Goal: Transaction & Acquisition: Purchase product/service

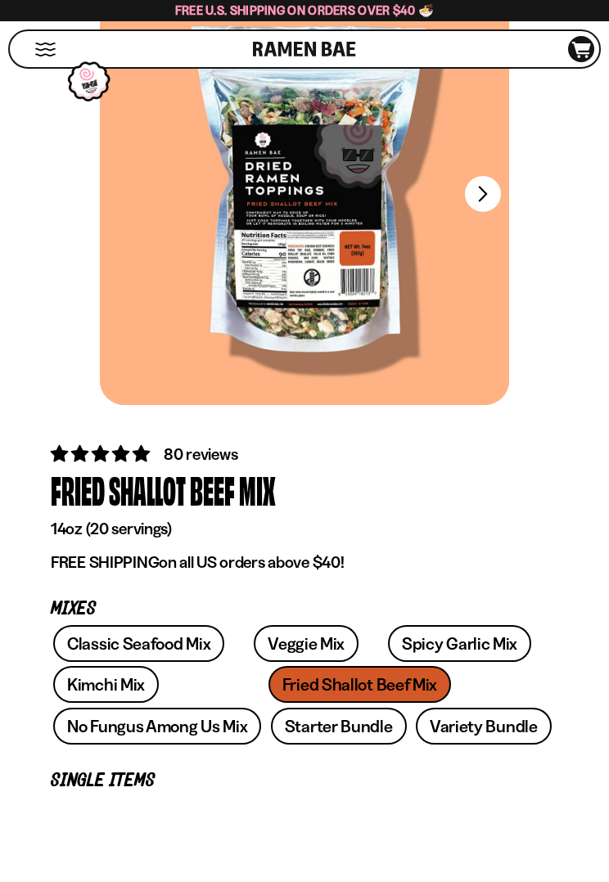
scroll to position [150, 0]
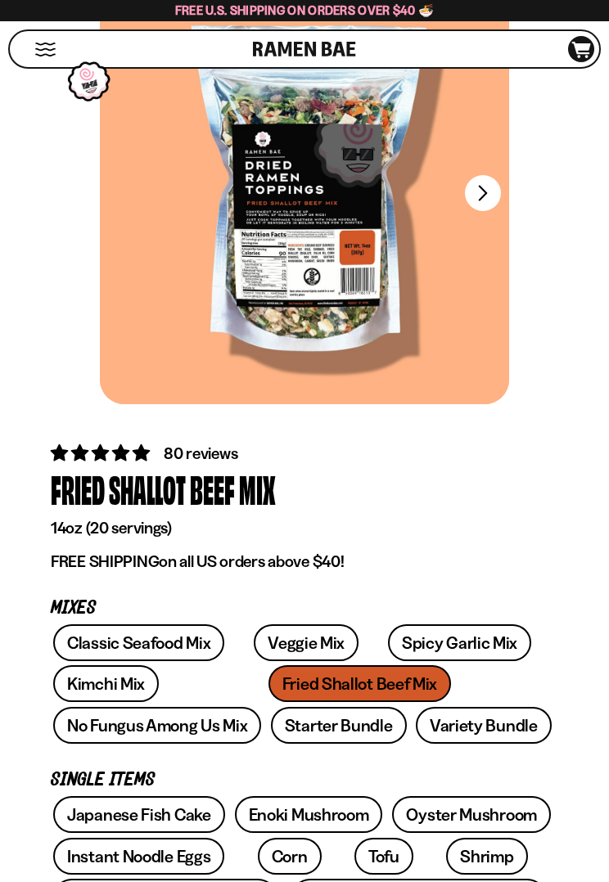
type input "**********"
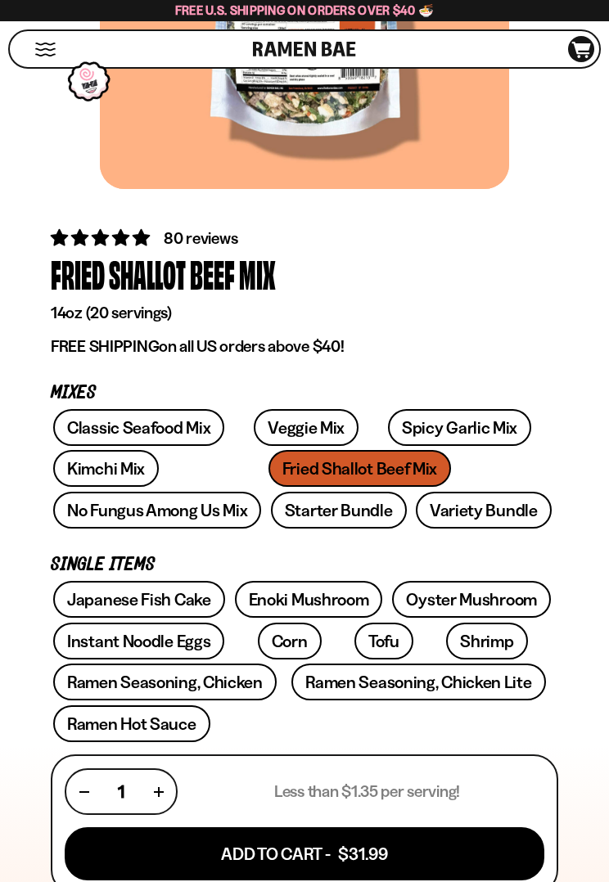
scroll to position [366, 0]
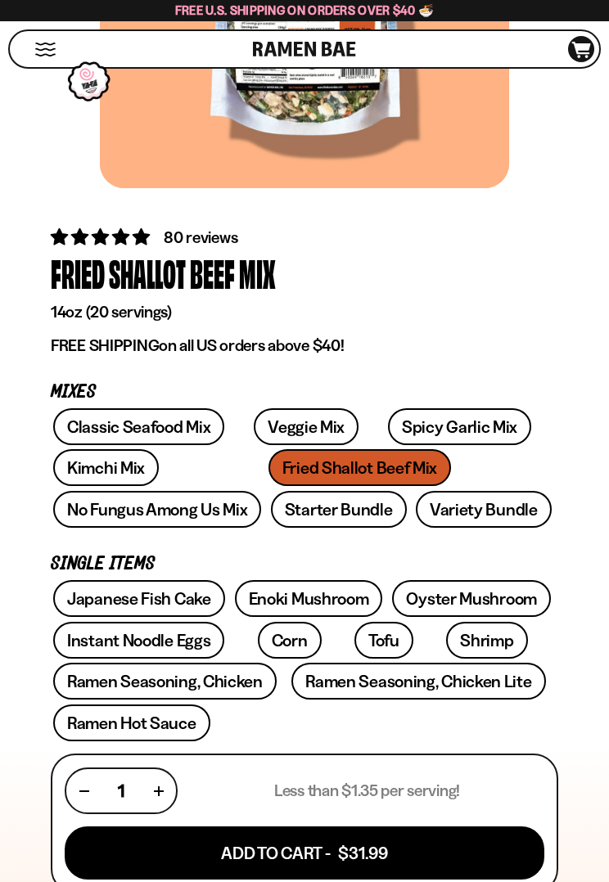
click at [296, 483] on button "Add To Cart - $31.99" at bounding box center [305, 852] width 480 height 53
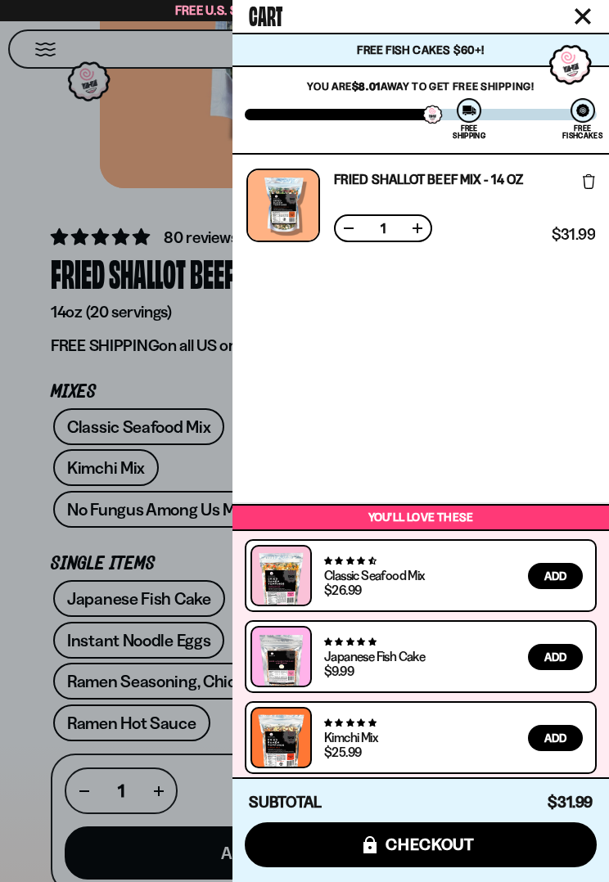
click at [6, 483] on div at bounding box center [304, 441] width 609 height 882
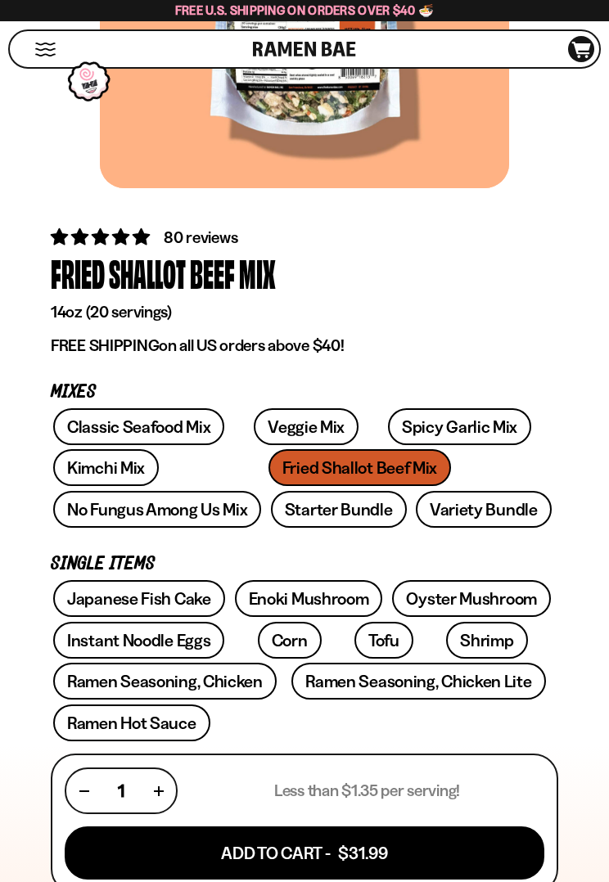
click at [271, 483] on link "Starter Bundle" at bounding box center [339, 509] width 136 height 37
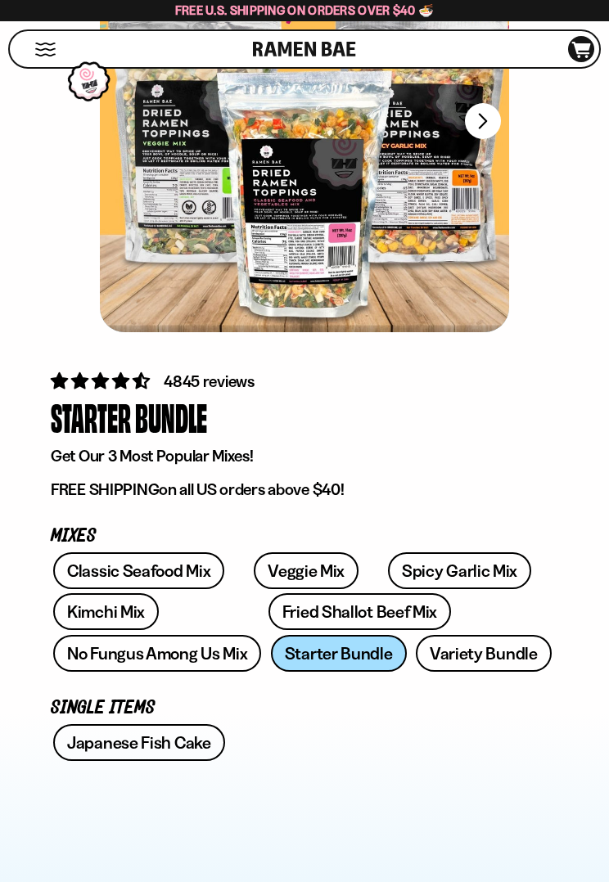
scroll to position [223, 0]
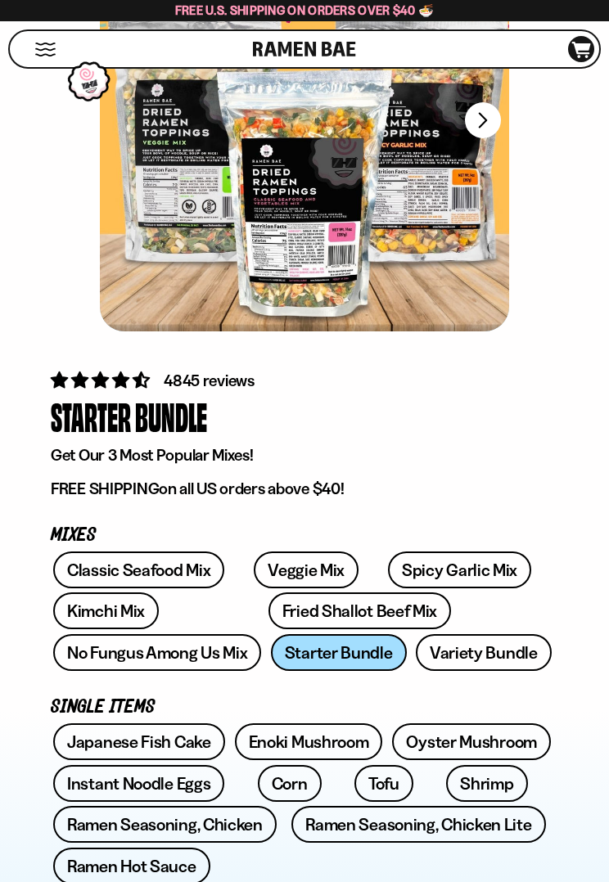
click at [416, 646] on link "Variety Bundle" at bounding box center [484, 652] width 136 height 37
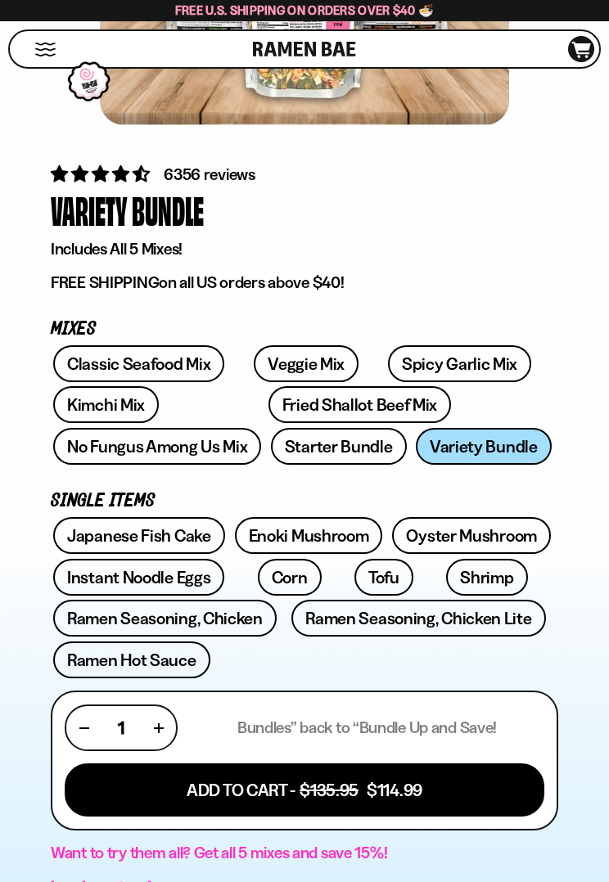
scroll to position [438, 0]
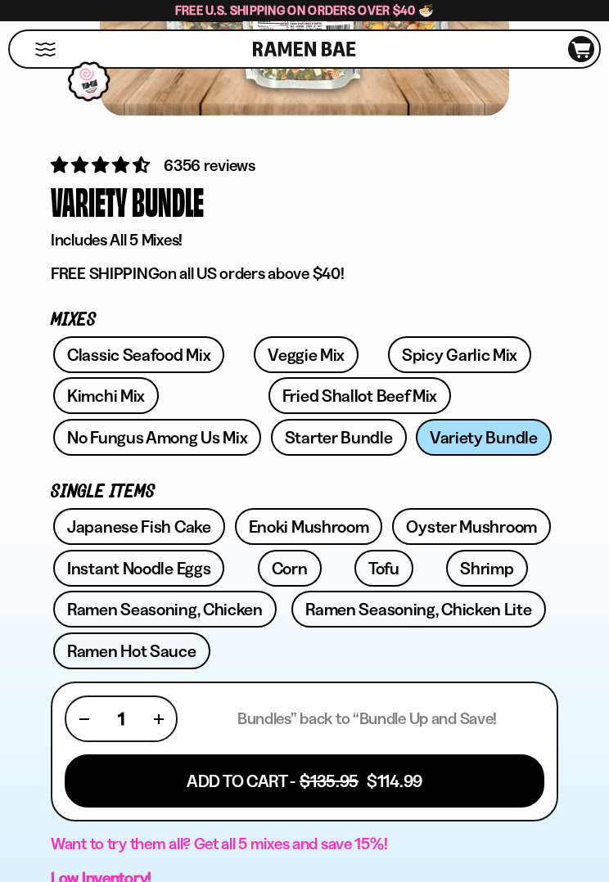
click at [181, 527] on link "Japanese Fish Cake" at bounding box center [139, 526] width 172 height 37
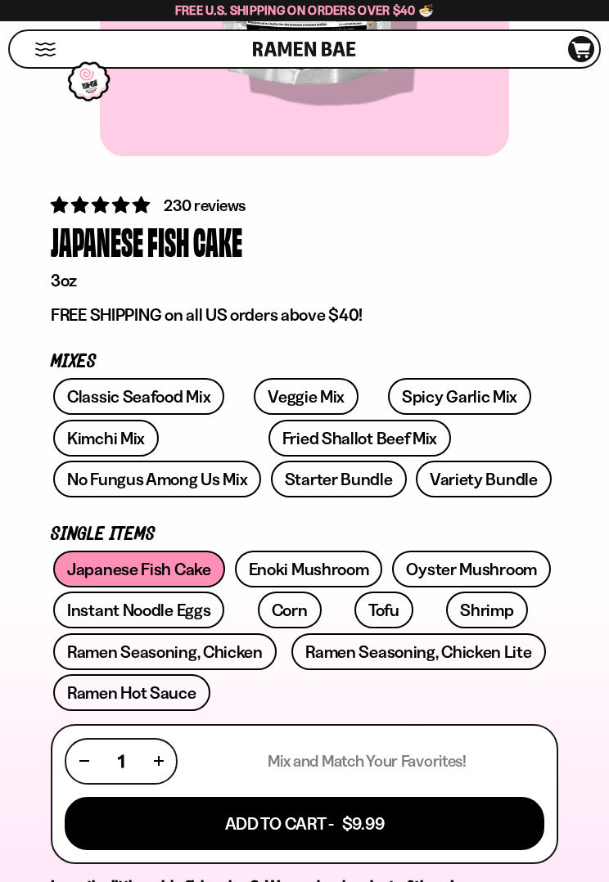
scroll to position [398, 0]
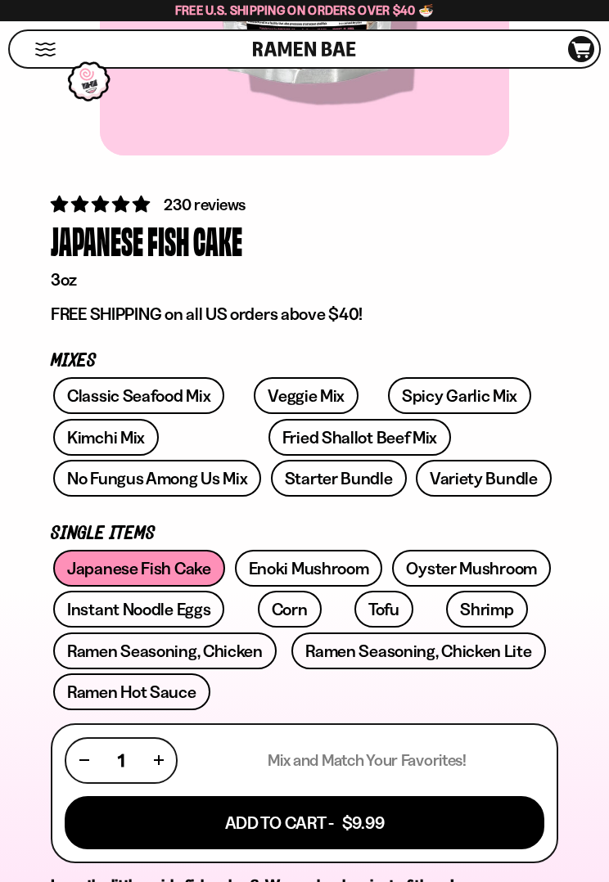
click at [346, 567] on link "Enoki Mushroom" at bounding box center [309, 568] width 148 height 37
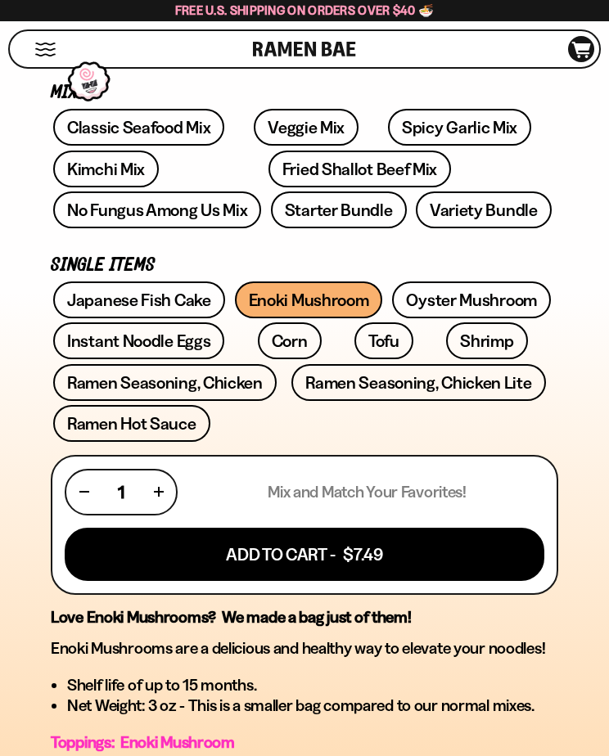
scroll to position [664, 0]
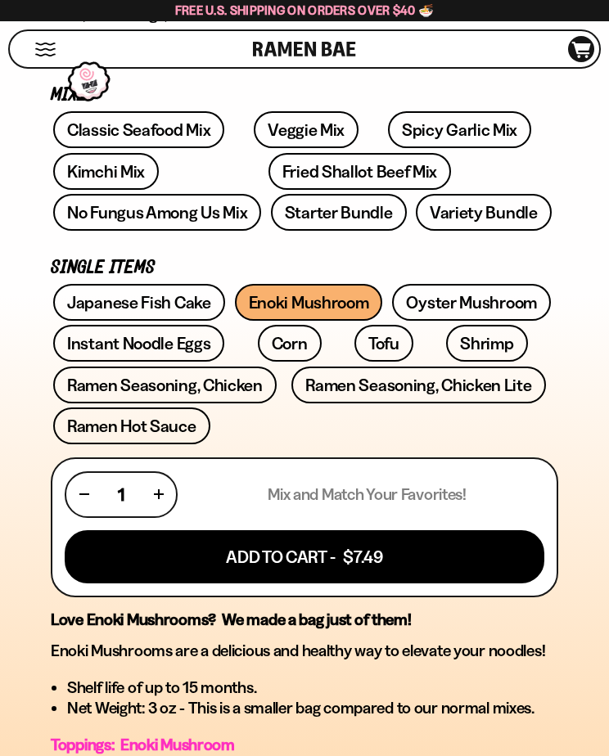
click at [502, 305] on link "Oyster Mushroom" at bounding box center [471, 302] width 159 height 37
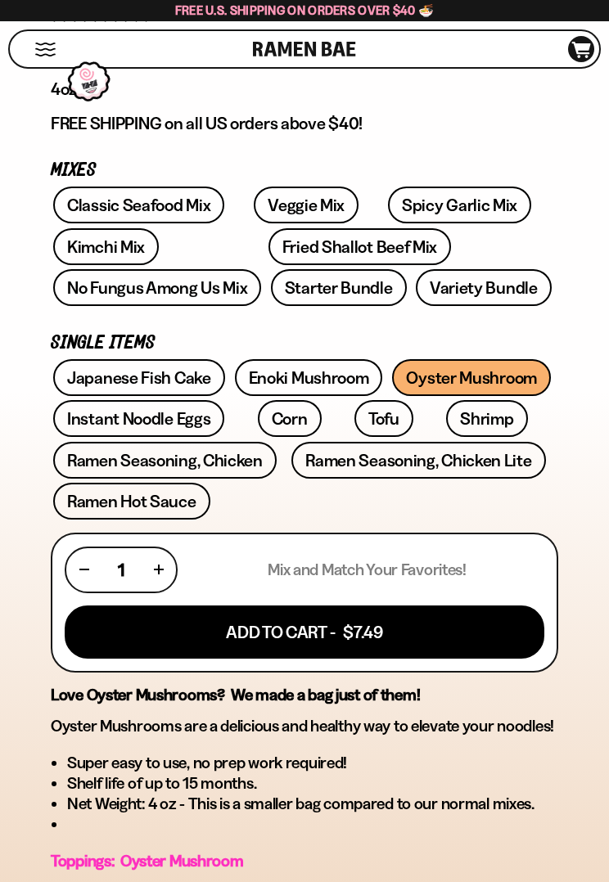
scroll to position [591, 0]
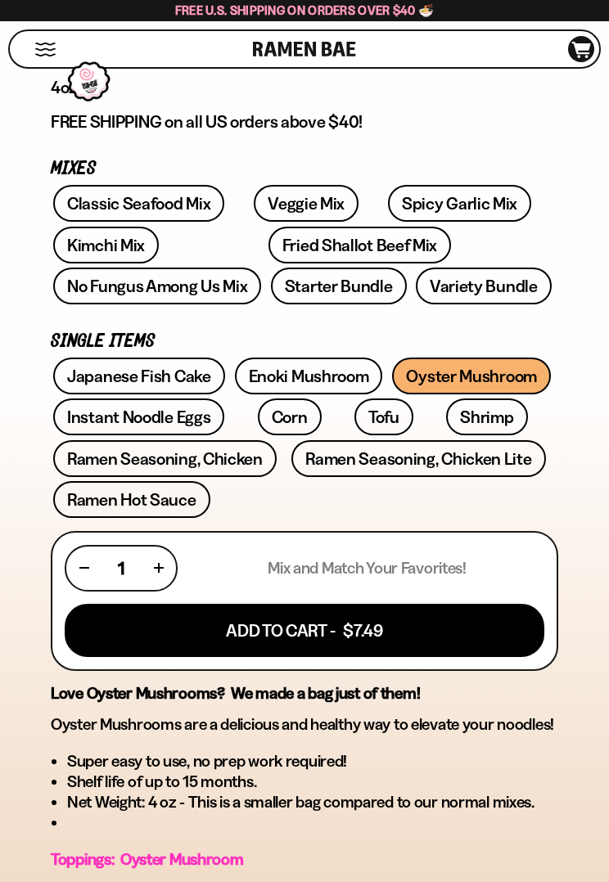
click at [167, 421] on link "Instant Noodle Eggs" at bounding box center [138, 416] width 171 height 37
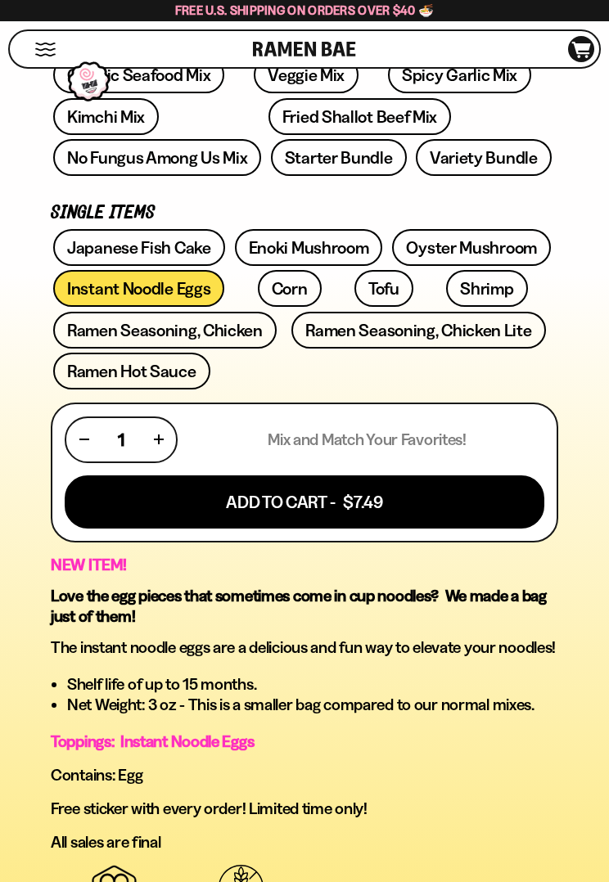
scroll to position [720, 0]
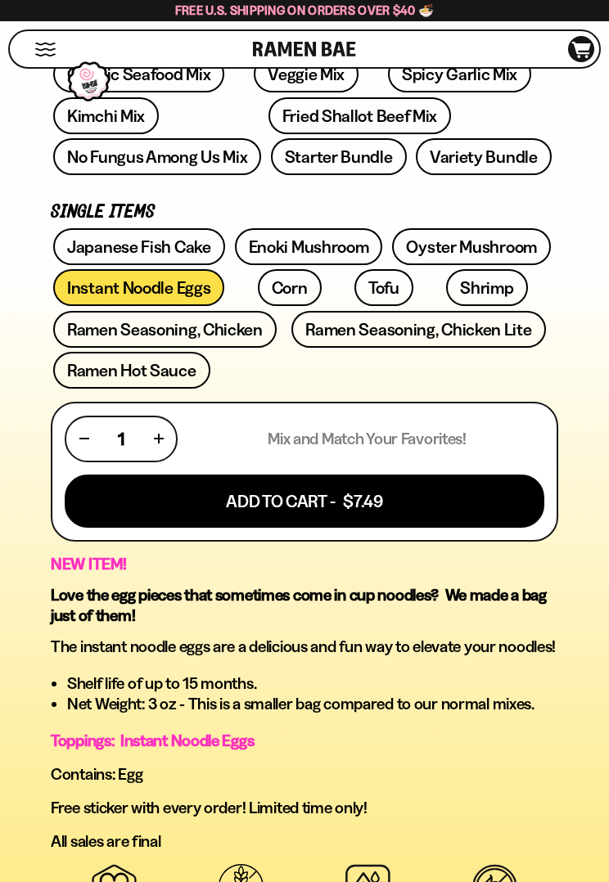
click at [259, 292] on link "Corn" at bounding box center [290, 287] width 64 height 37
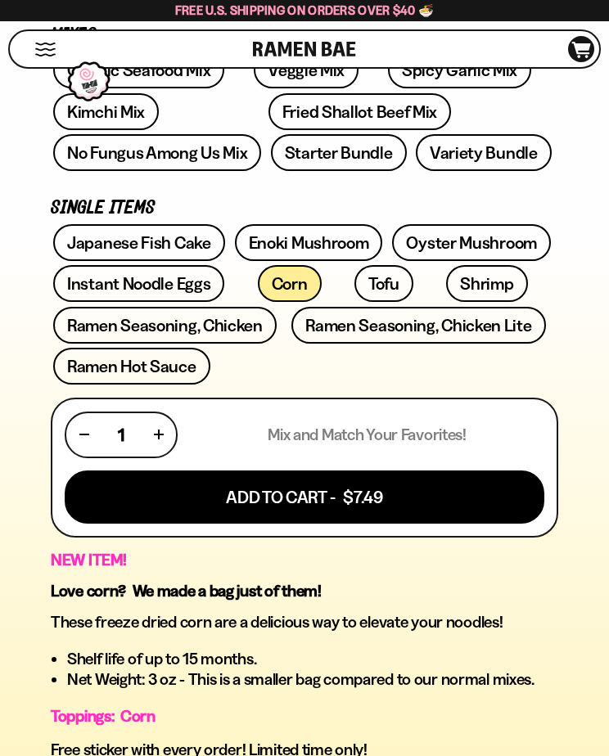
scroll to position [718, 0]
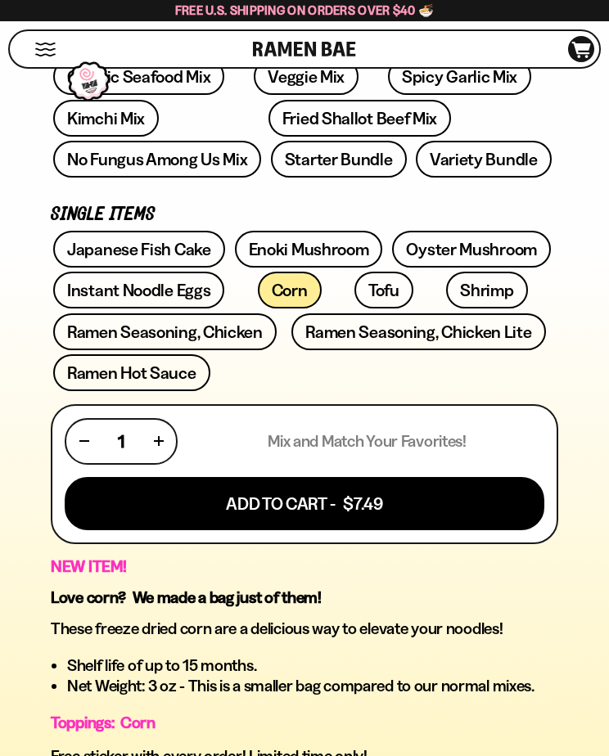
click at [446, 294] on link "Shrimp" at bounding box center [486, 290] width 81 height 37
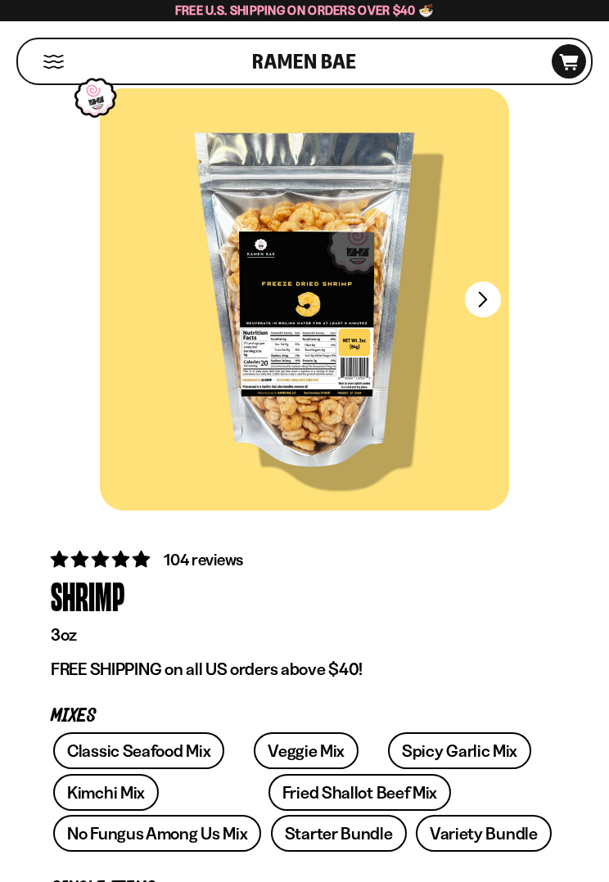
scroll to position [44, 0]
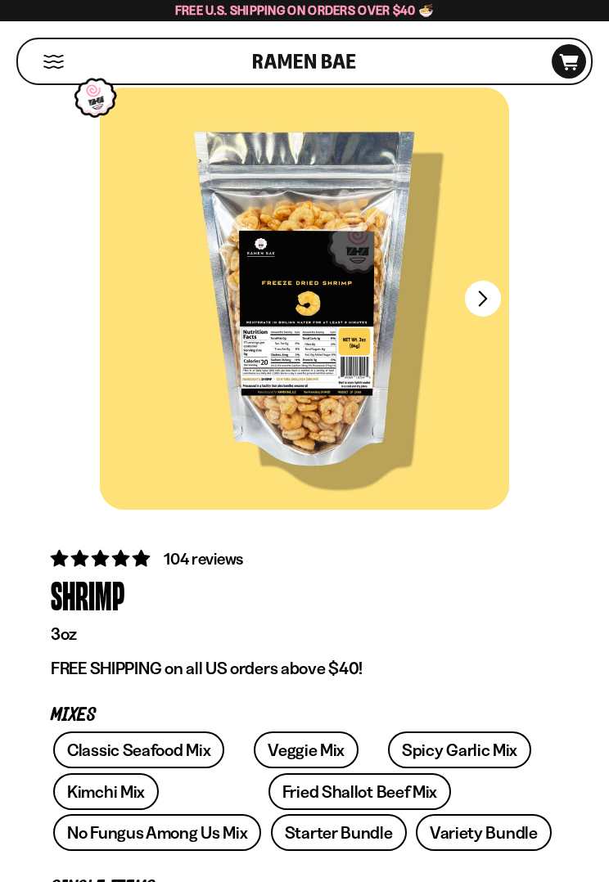
click at [478, 303] on button "FADCB6FD-DFAB-4417-9F21-029242090B77" at bounding box center [483, 299] width 36 height 36
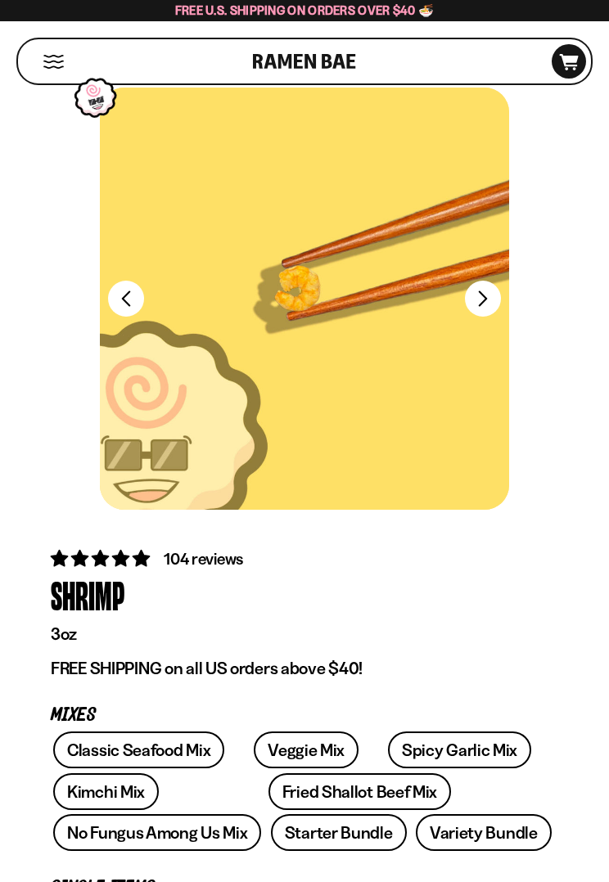
click at [480, 308] on button "FADCB6FD-DFAB-4417-9F21-029242090B77" at bounding box center [483, 299] width 36 height 36
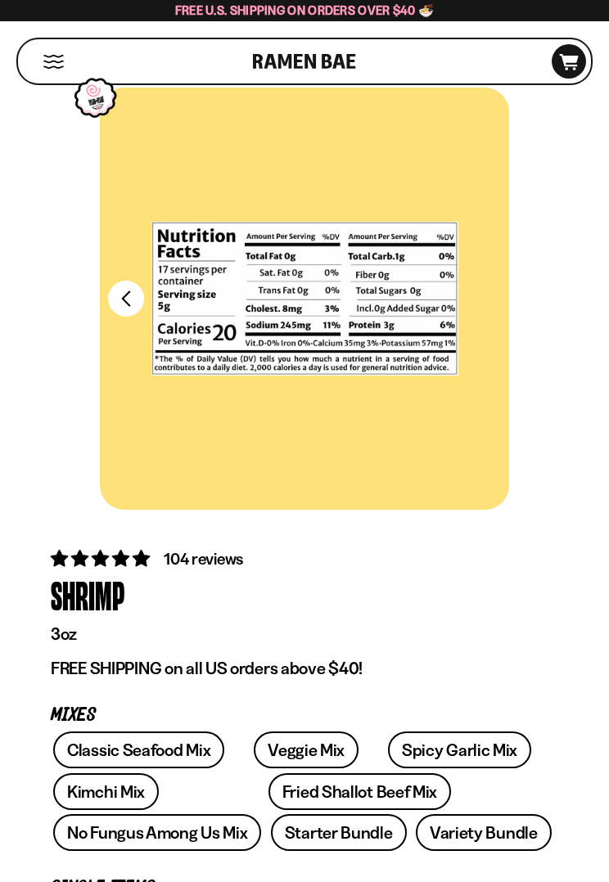
click at [130, 306] on button "FADCB6FD-DFAB-4417-9F21-029242090B77" at bounding box center [126, 299] width 36 height 36
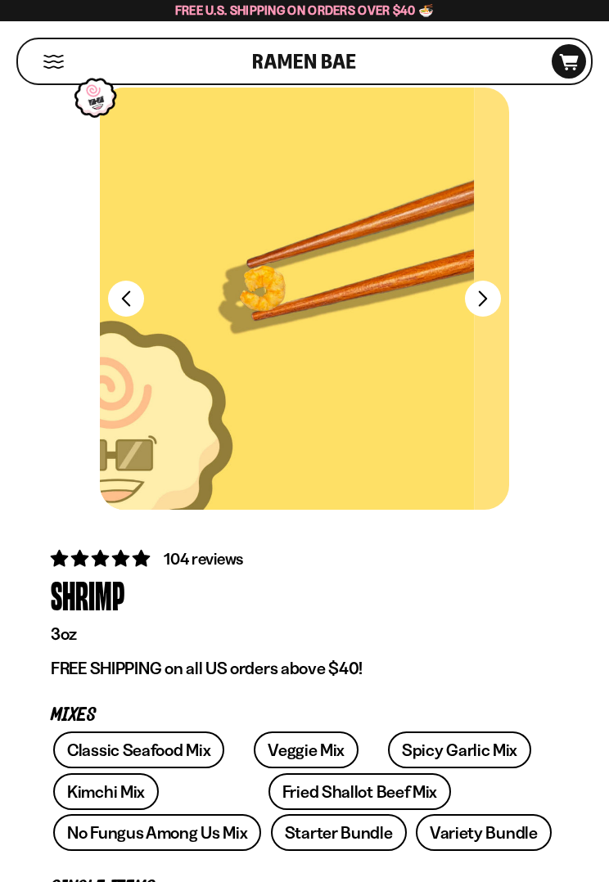
click at [130, 306] on button "FADCB6FD-DFAB-4417-9F21-029242090B77" at bounding box center [126, 299] width 36 height 36
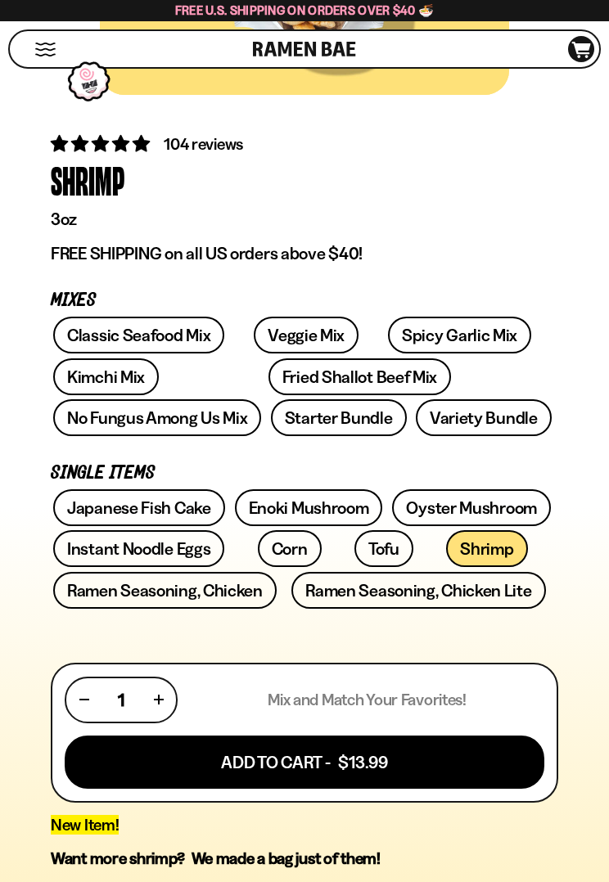
scroll to position [463, 0]
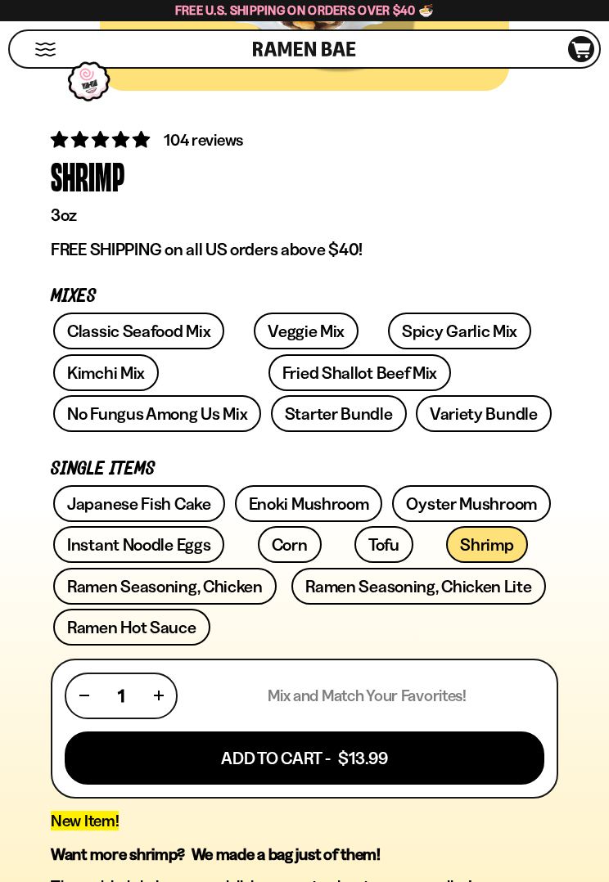
click at [261, 395] on link "No Fungus Among Us Mix" at bounding box center [157, 413] width 208 height 37
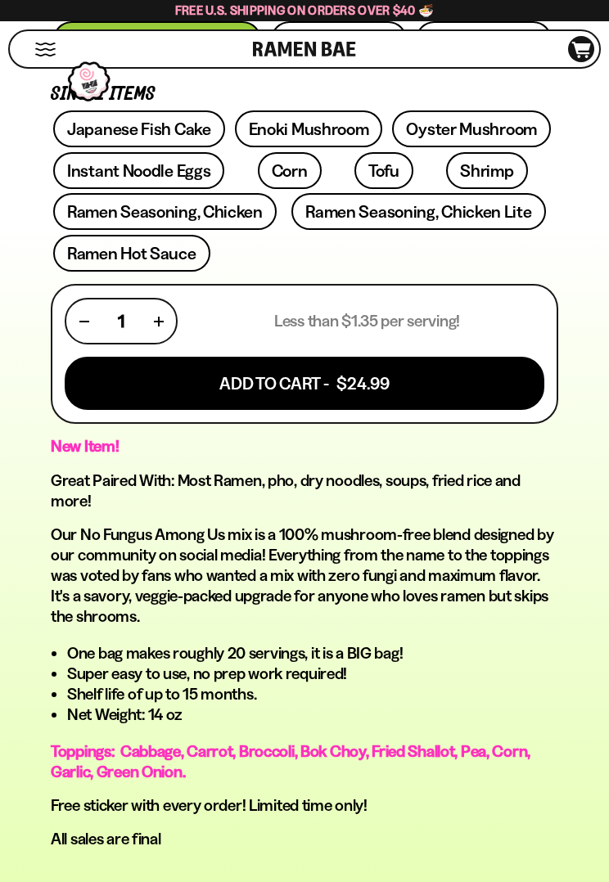
scroll to position [836, 0]
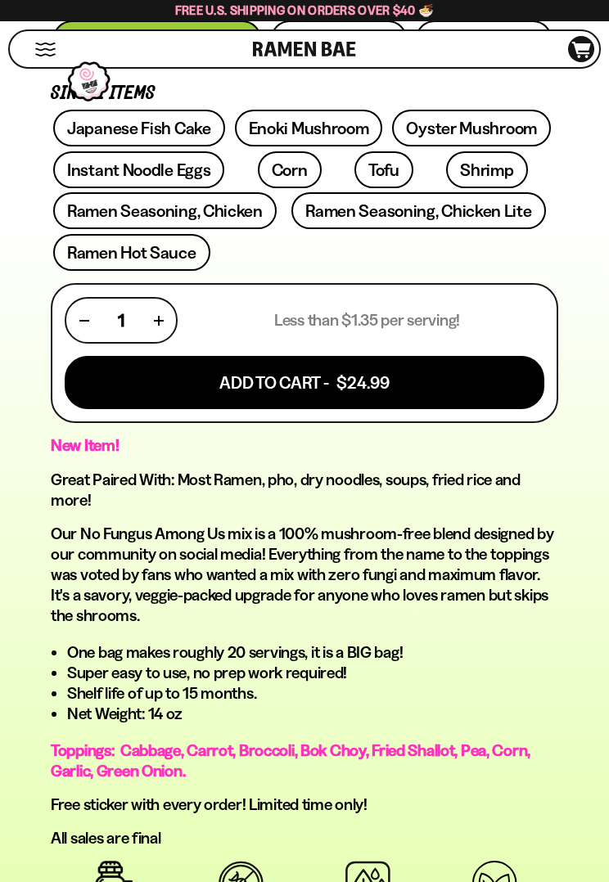
click at [386, 391] on button "Add To Cart - $24.99" at bounding box center [305, 382] width 480 height 53
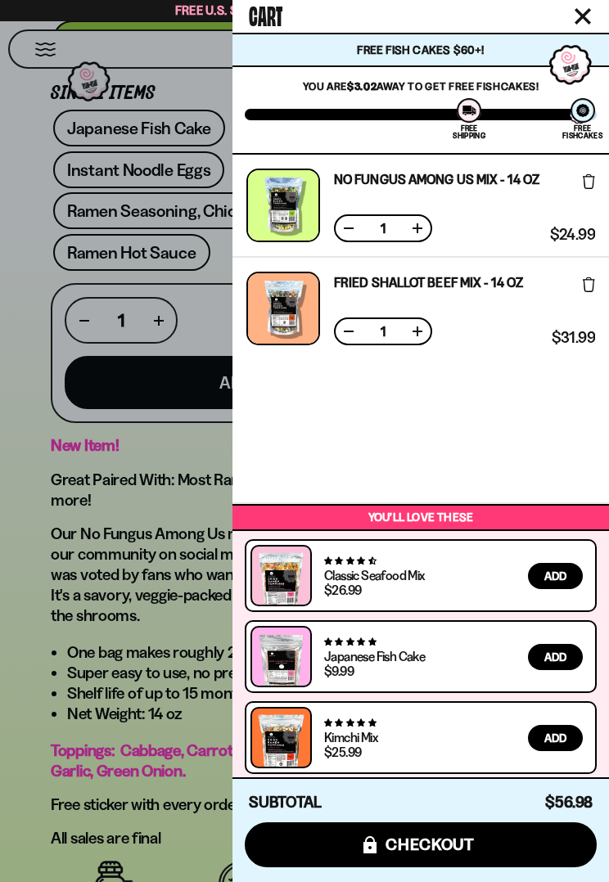
click at [98, 652] on div at bounding box center [304, 441] width 609 height 882
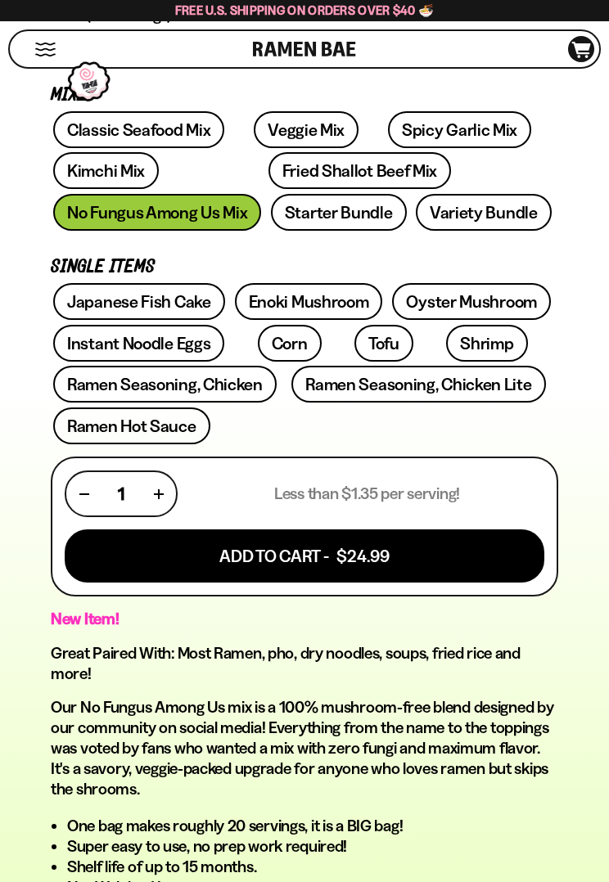
scroll to position [664, 0]
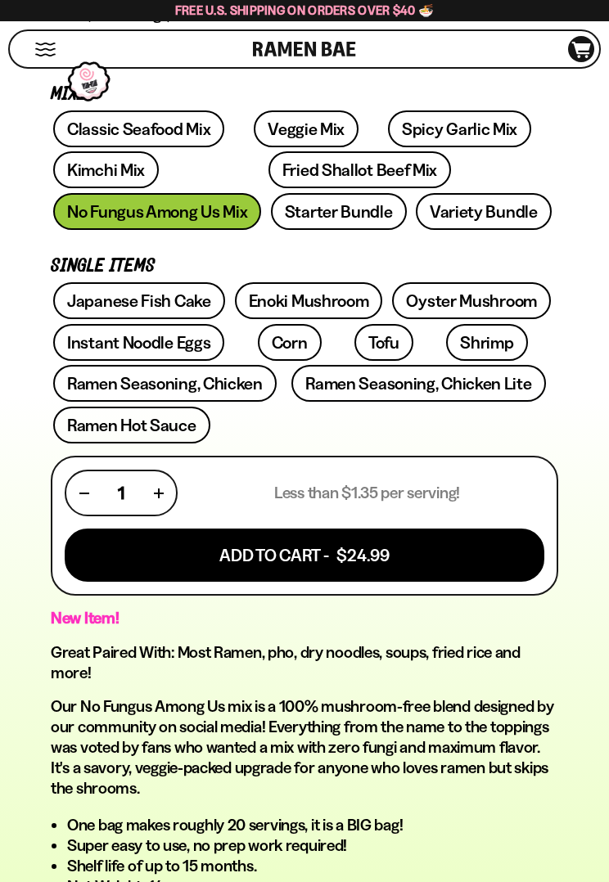
click at [308, 178] on link "Fried Shallot Beef Mix" at bounding box center [359, 169] width 182 height 37
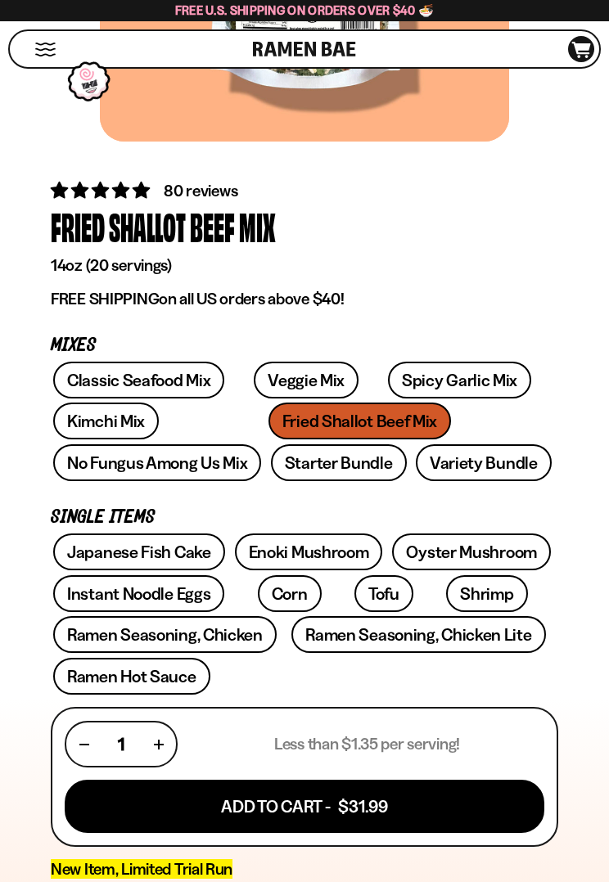
scroll to position [423, 0]
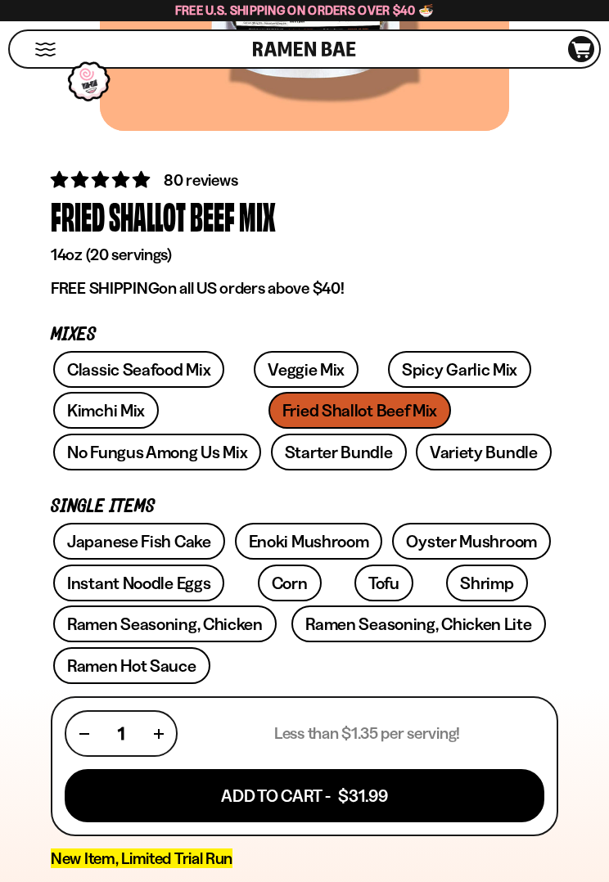
click at [122, 407] on link "Kimchi Mix" at bounding box center [106, 410] width 106 height 37
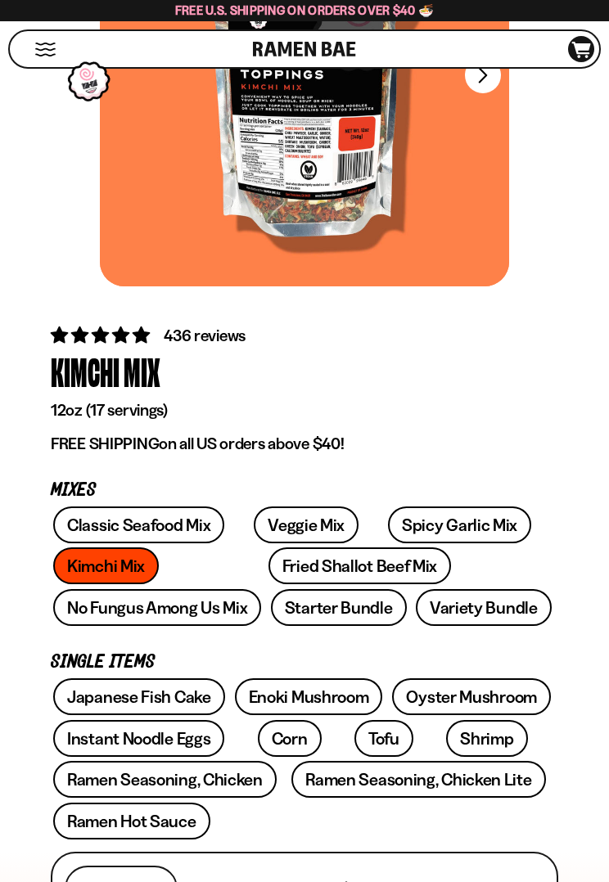
scroll to position [292, 0]
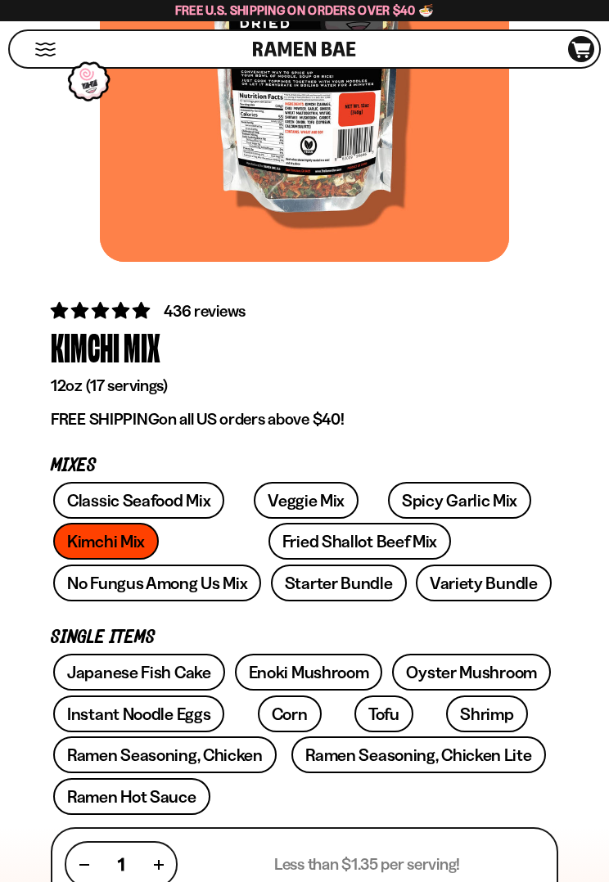
click at [177, 502] on link "Classic Seafood Mix" at bounding box center [138, 500] width 171 height 37
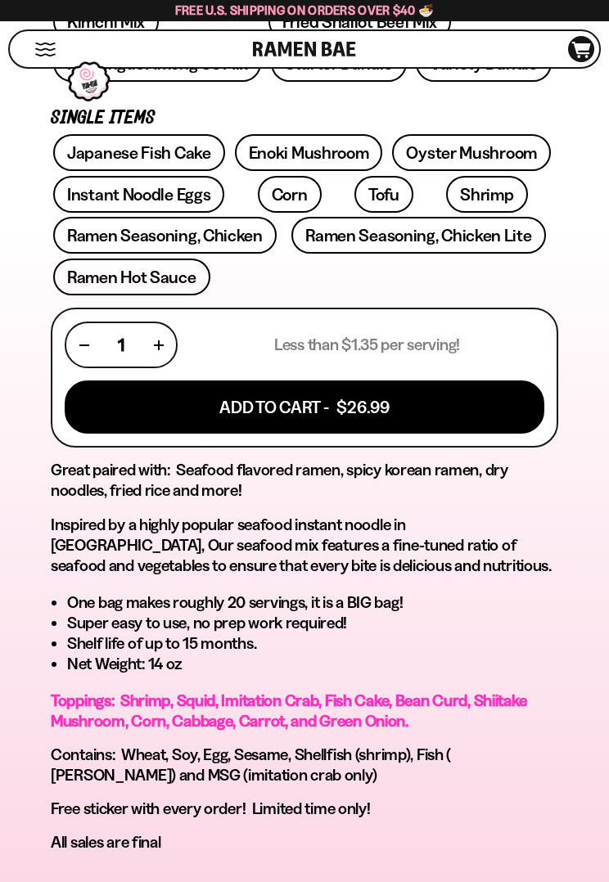
scroll to position [814, 0]
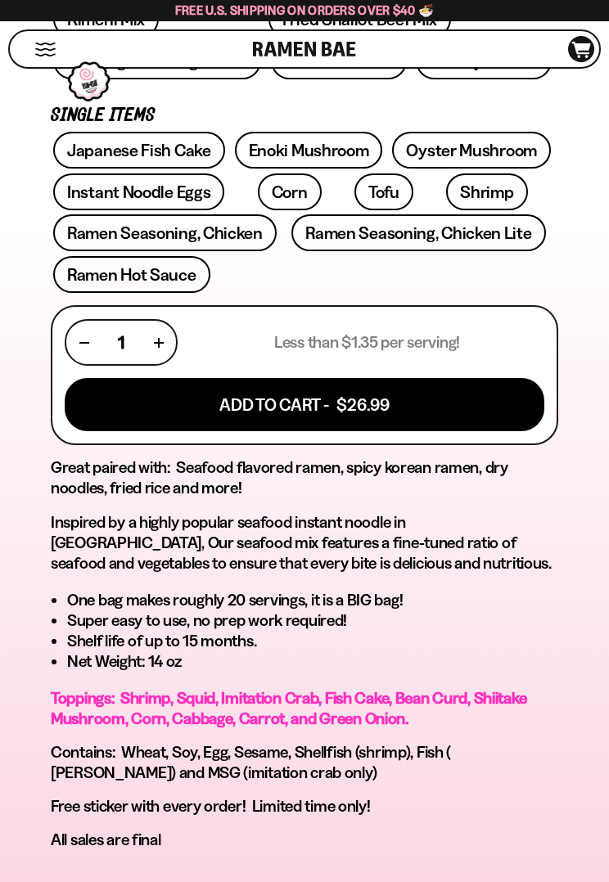
click at [366, 411] on button "Add To Cart - $26.99" at bounding box center [305, 404] width 480 height 53
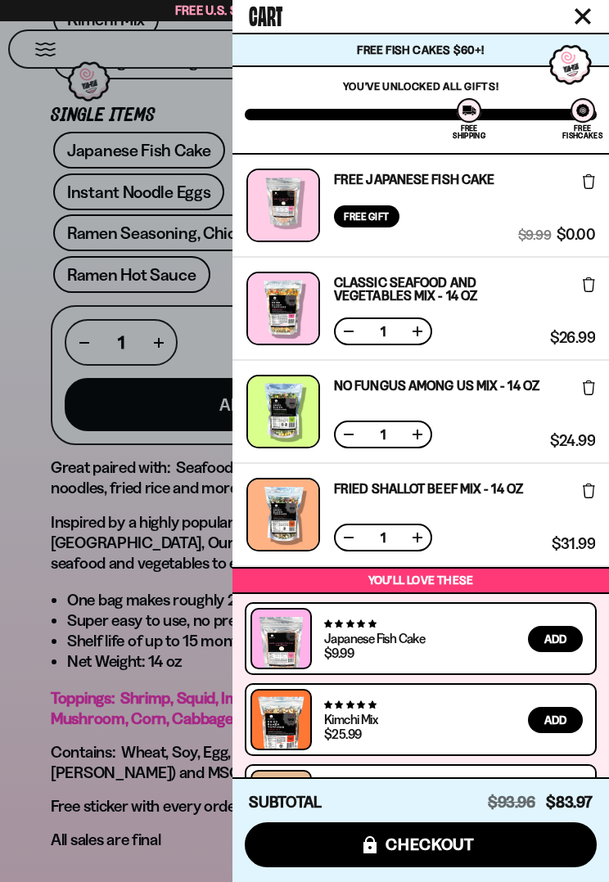
scroll to position [0, 0]
click at [154, 588] on div at bounding box center [304, 441] width 609 height 882
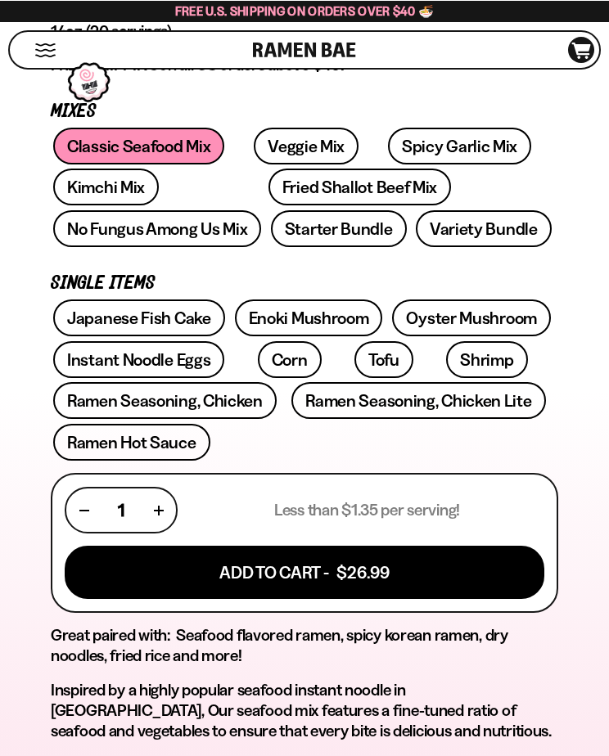
scroll to position [646, 0]
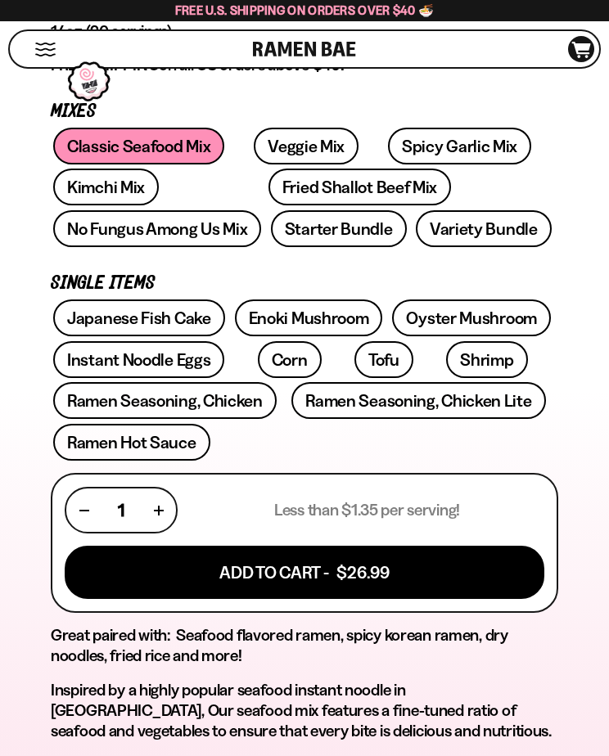
click at [452, 152] on link "Spicy Garlic Mix" at bounding box center [459, 146] width 143 height 37
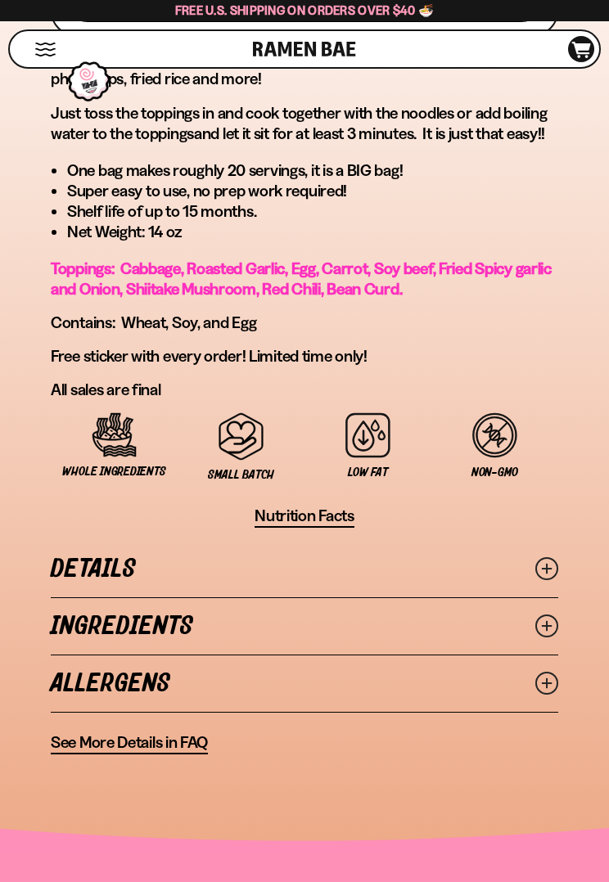
scroll to position [1224, 0]
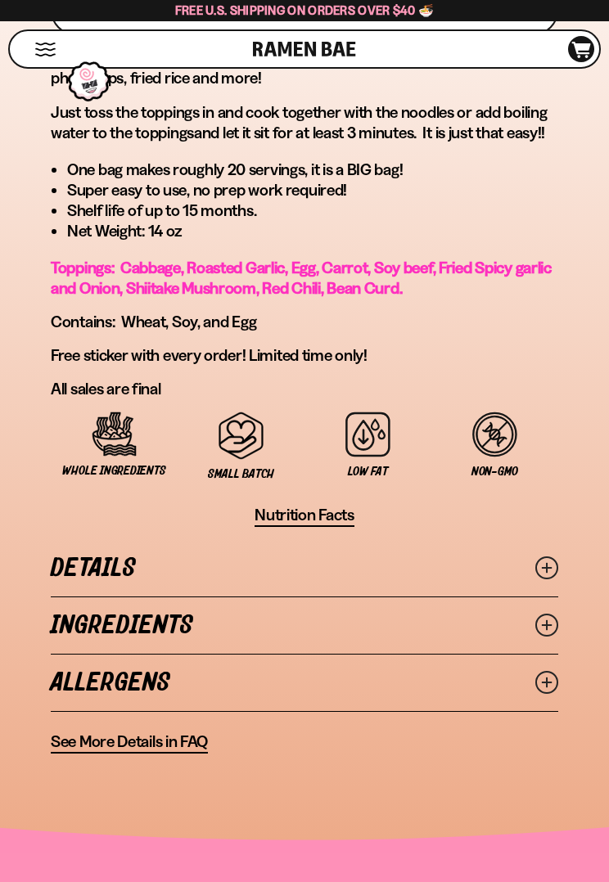
click at [546, 568] on icon at bounding box center [546, 567] width 23 height 23
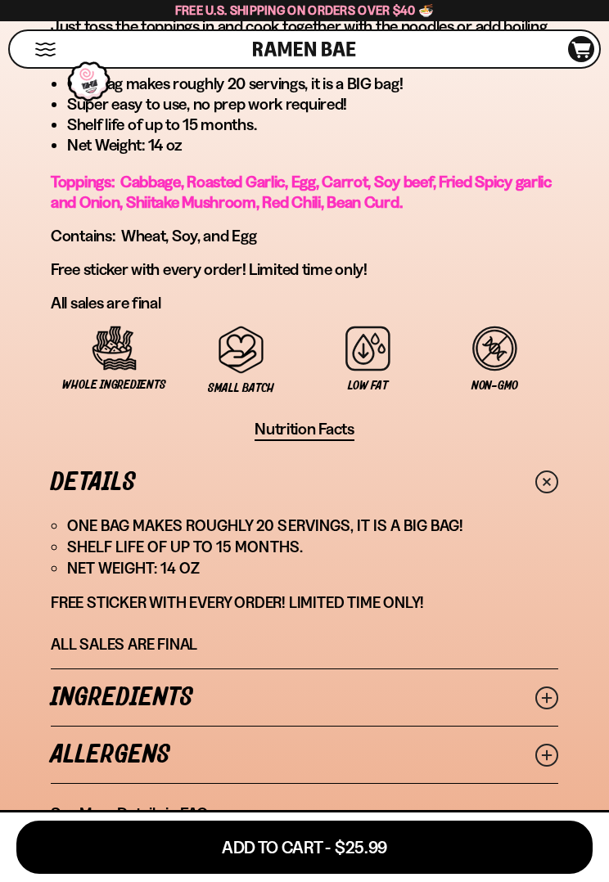
scroll to position [1319, 0]
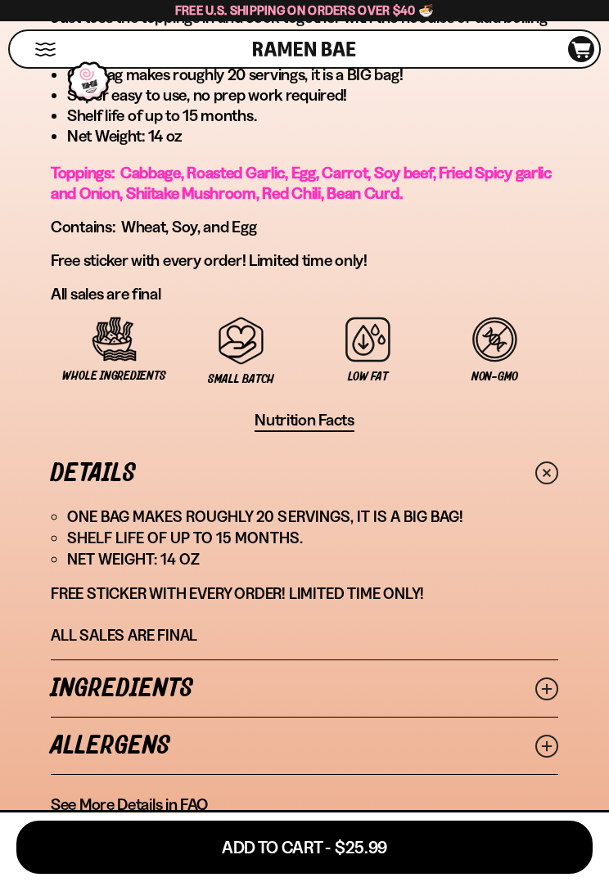
click at [547, 673] on link "Ingredients" at bounding box center [304, 688] width 507 height 56
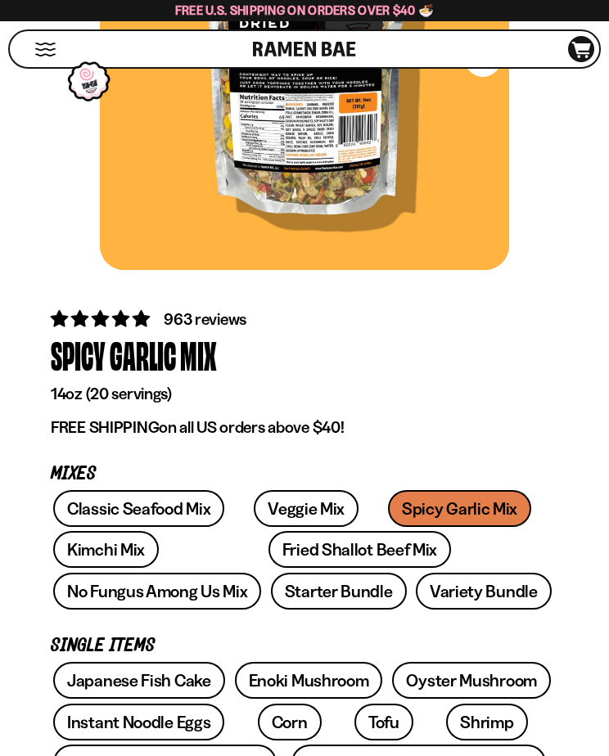
scroll to position [283, 0]
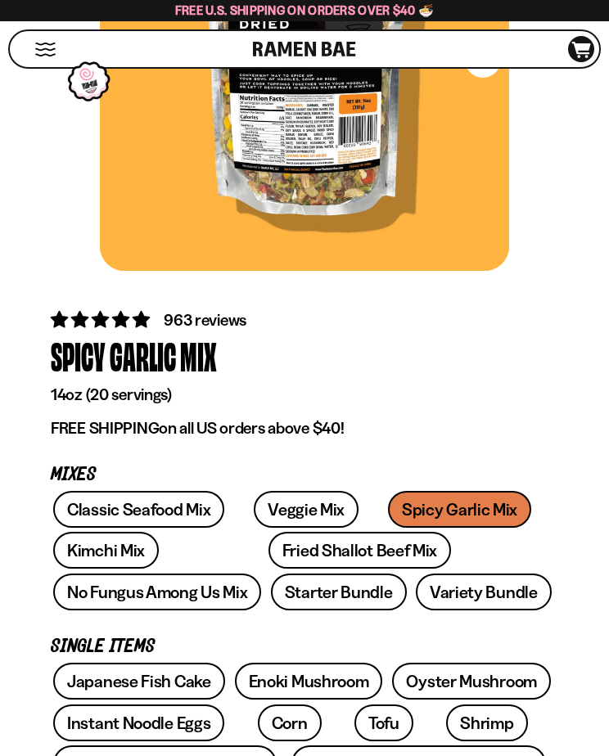
click at [261, 574] on link "No Fungus Among Us Mix" at bounding box center [157, 592] width 208 height 37
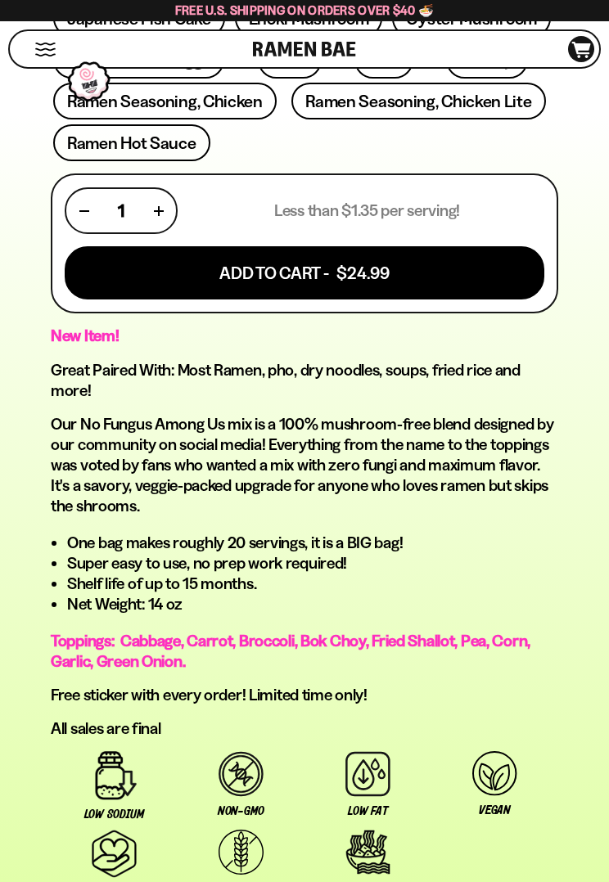
scroll to position [950, 0]
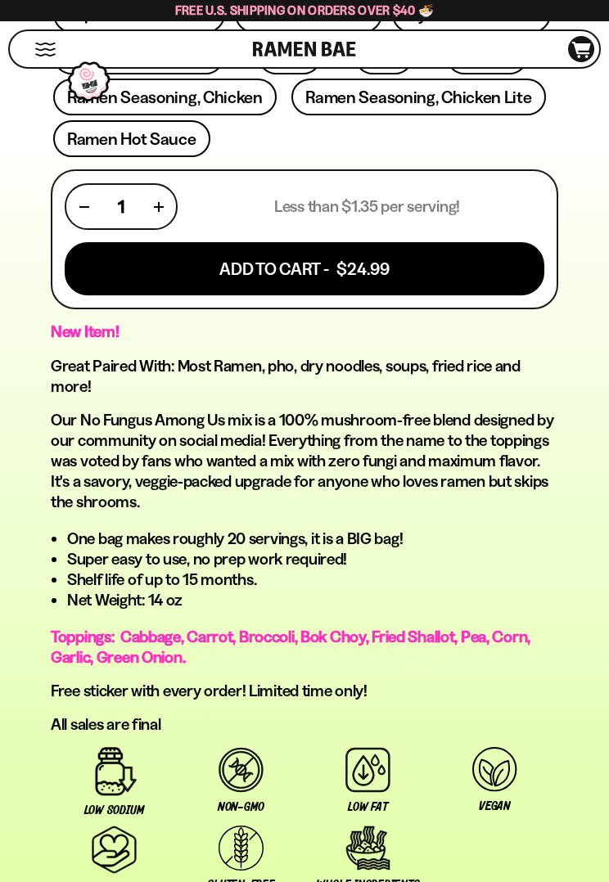
click at [426, 269] on button "Add To Cart - $24.99" at bounding box center [305, 268] width 480 height 53
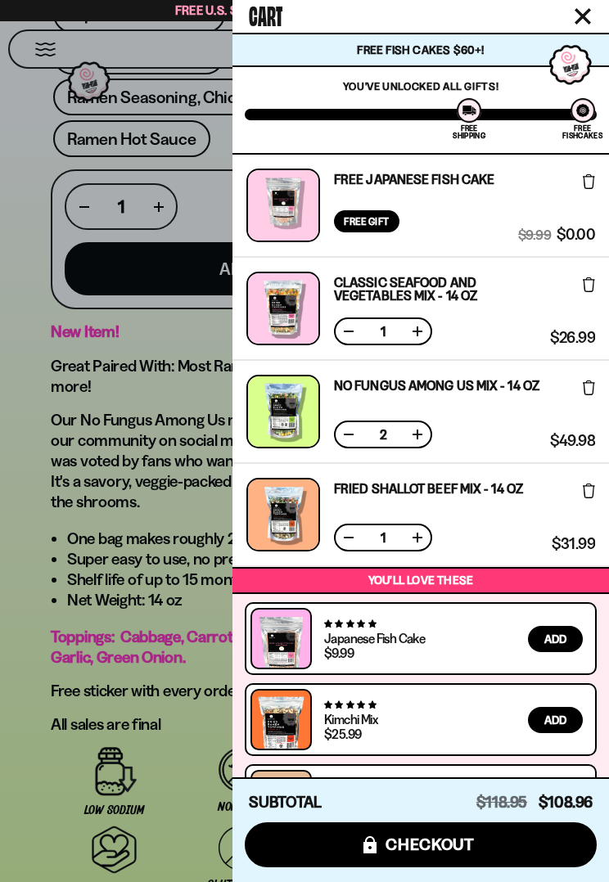
click at [352, 439] on button at bounding box center [348, 434] width 16 height 16
click at [157, 551] on div at bounding box center [304, 441] width 609 height 882
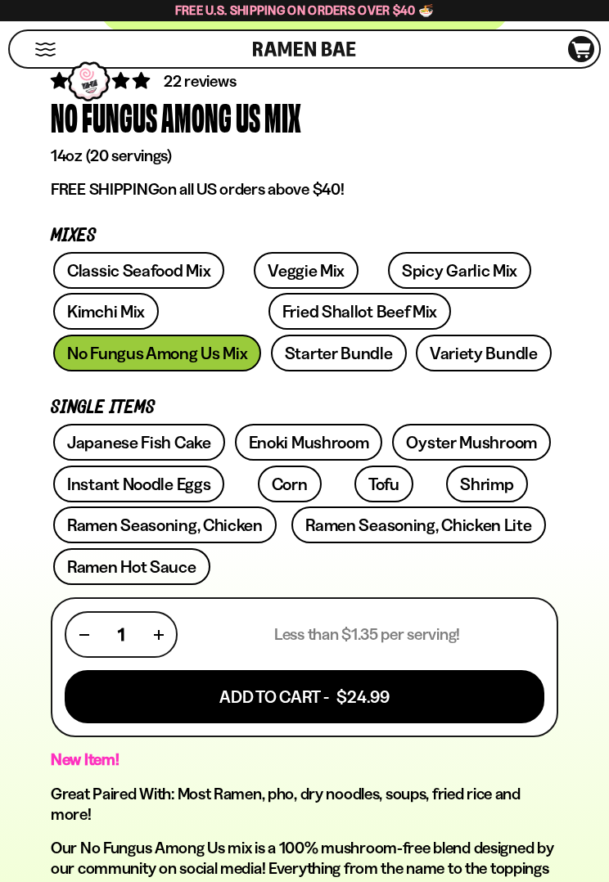
scroll to position [529, 0]
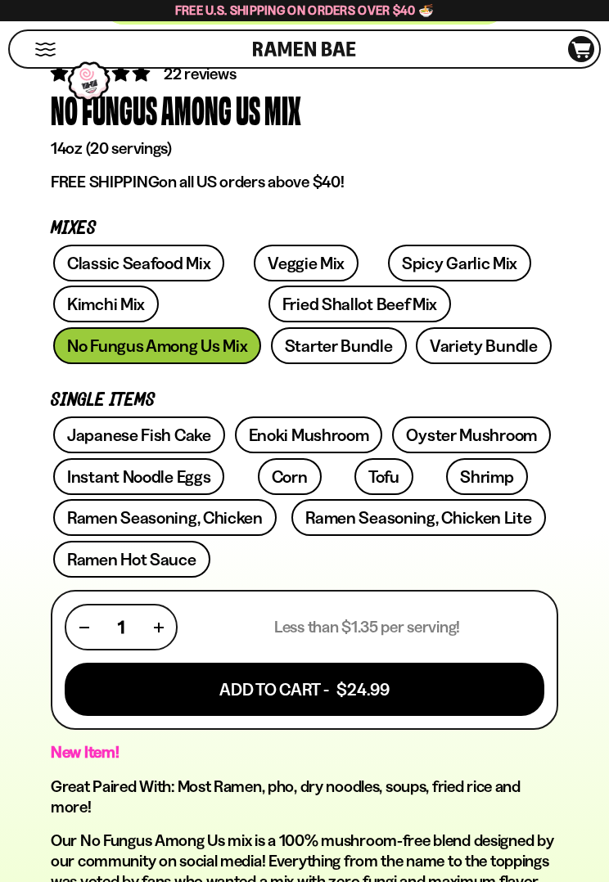
click at [285, 263] on link "Veggie Mix" at bounding box center [306, 263] width 105 height 37
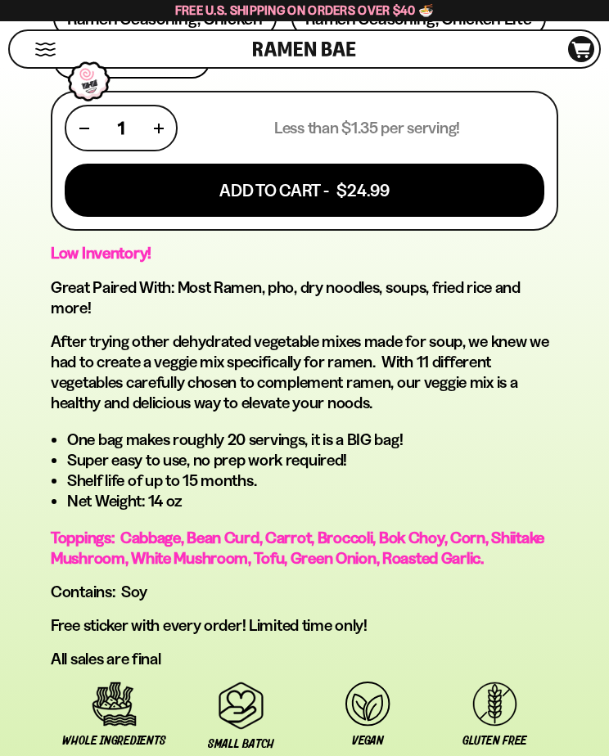
scroll to position [1026, 0]
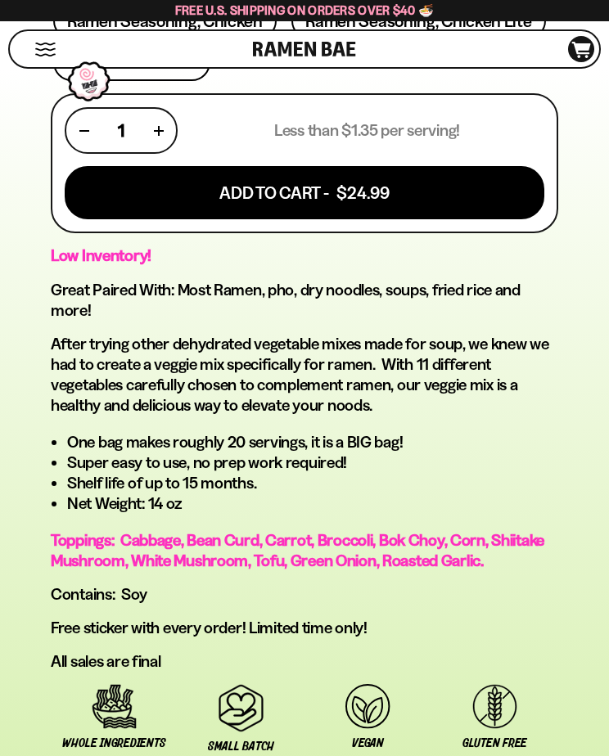
click at [453, 187] on button "Add To Cart - $24.99" at bounding box center [305, 192] width 480 height 53
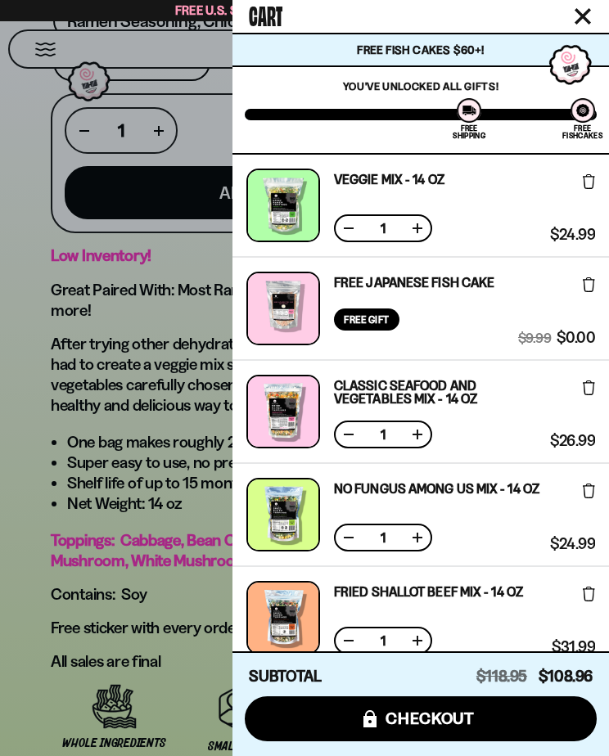
scroll to position [0, 0]
click at [417, 711] on span "checkout" at bounding box center [429, 718] width 89 height 18
